Goal: Transaction & Acquisition: Subscribe to service/newsletter

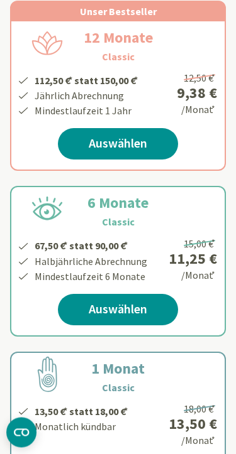
scroll to position [279, 0]
click at [136, 139] on link "Auswählen" at bounding box center [118, 143] width 120 height 31
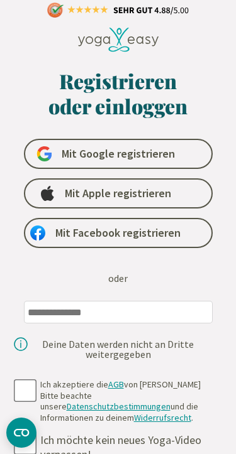
click at [143, 195] on span "Mit Apple registrieren" at bounding box center [118, 193] width 106 height 15
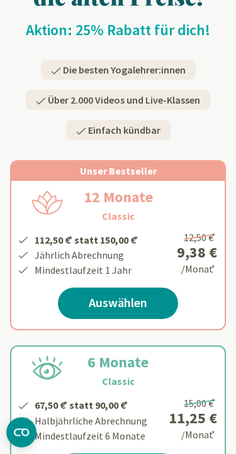
scroll to position [126, 0]
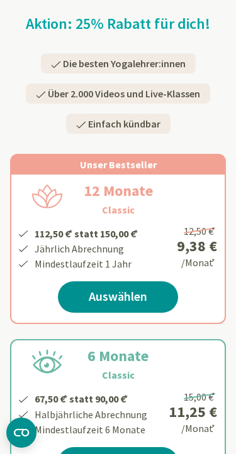
click at [130, 300] on link "Auswählen" at bounding box center [118, 297] width 120 height 31
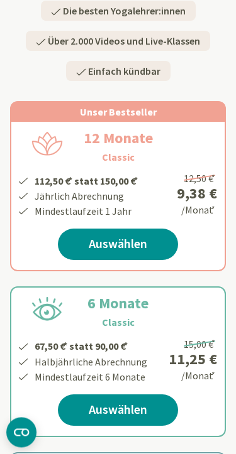
scroll to position [183, 0]
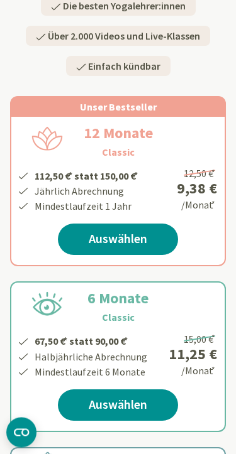
click at [143, 244] on link "Auswählen" at bounding box center [118, 239] width 120 height 31
